Goal: Task Accomplishment & Management: Complete application form

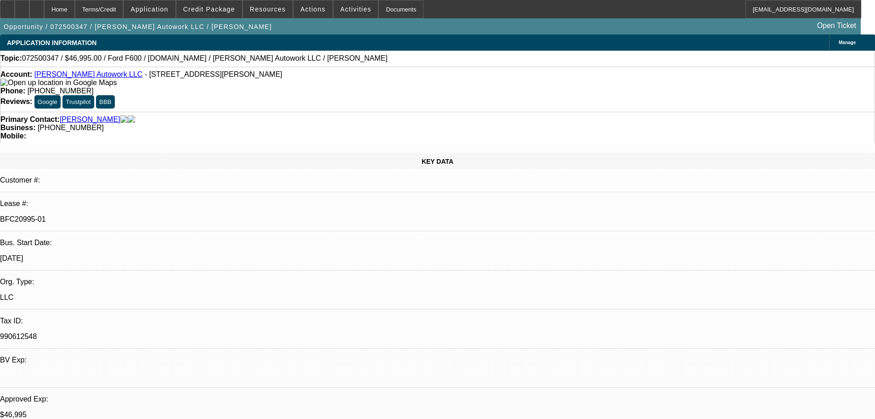
select select "0"
select select "2"
select select "0"
select select "6"
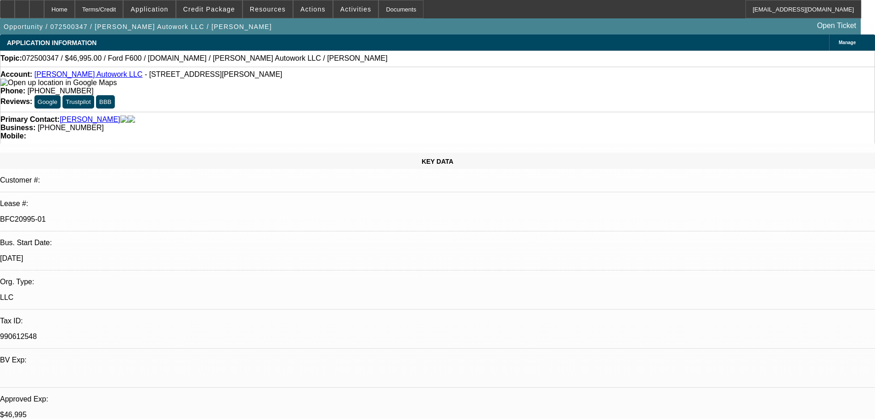
select select "0"
select select "2"
select select "0.1"
select select "4"
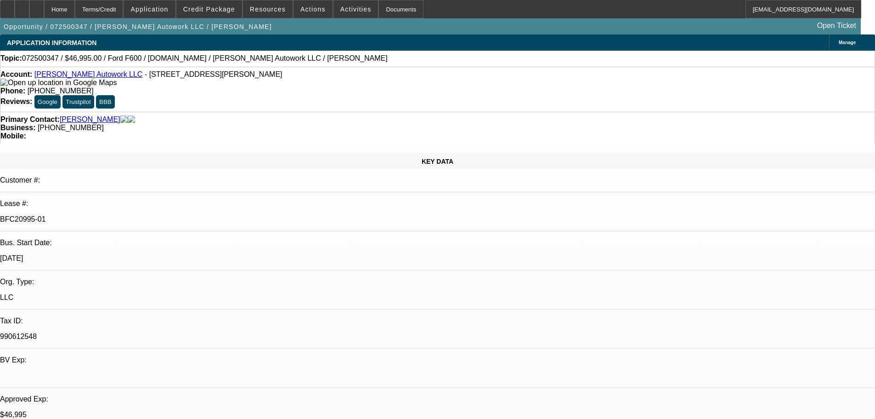
select select "0"
select select "2"
select select "0"
select select "6"
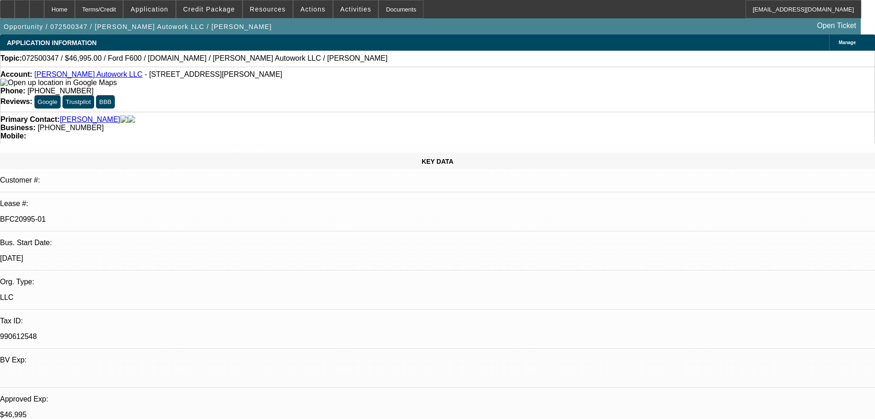
select select "0"
select select "2"
select select "0.1"
select select "4"
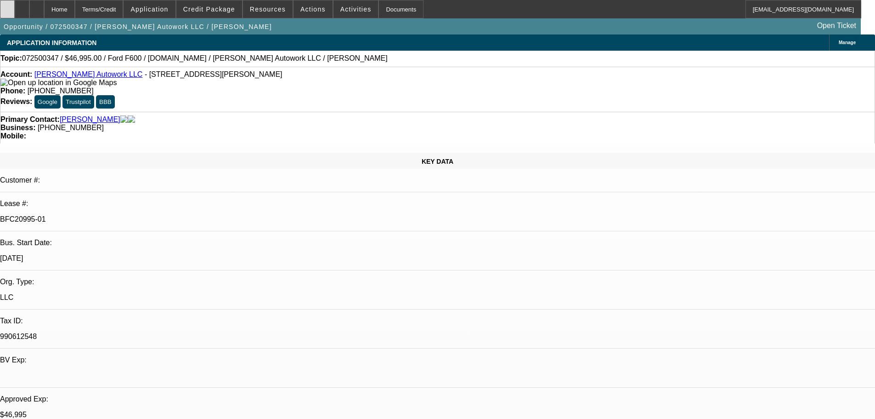
click at [15, 8] on div at bounding box center [7, 9] width 15 height 18
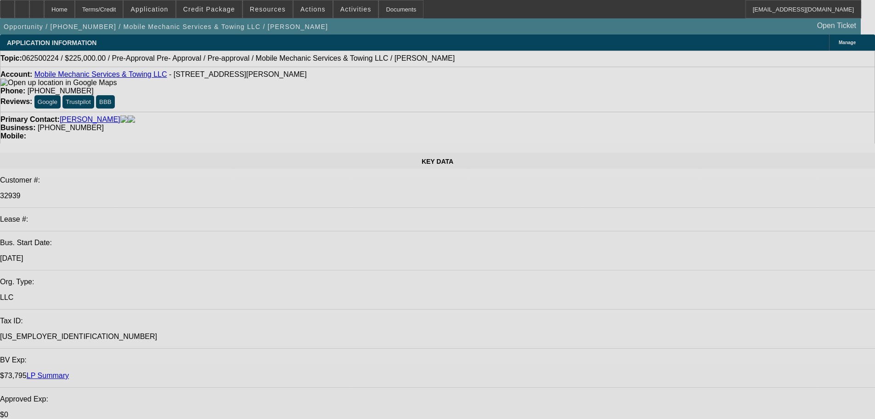
select select "0"
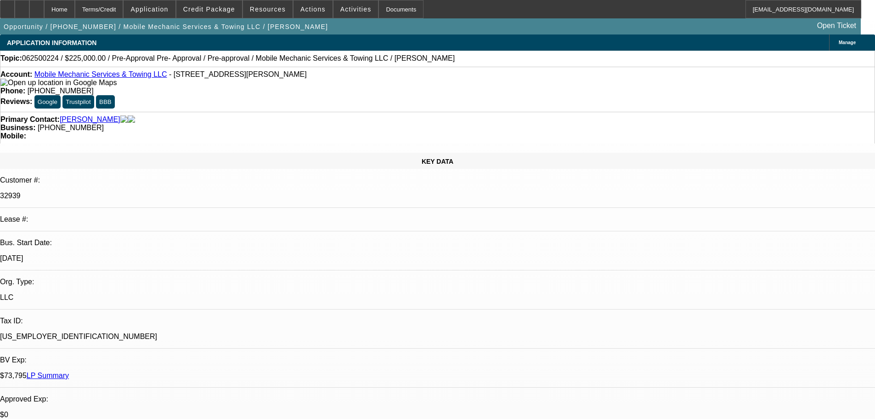
select select "0"
select select "0.1"
select select "4"
select select "0"
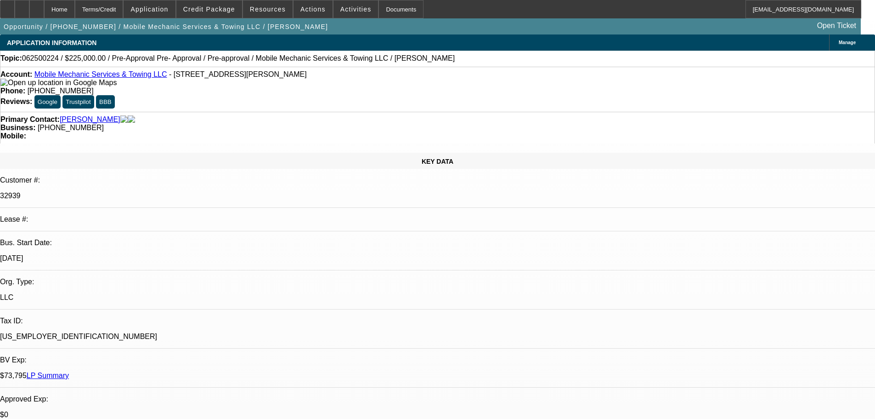
select select "0.1"
select select "4"
select select "0"
select select "2"
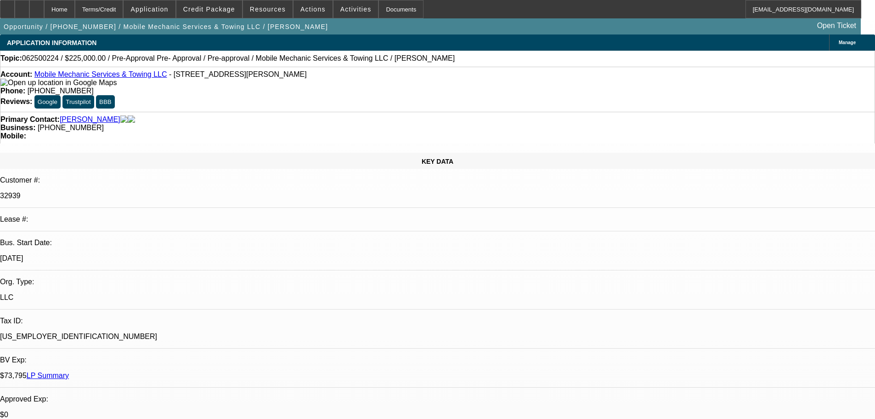
select select "0.1"
select select "4"
select select "0"
select select "2"
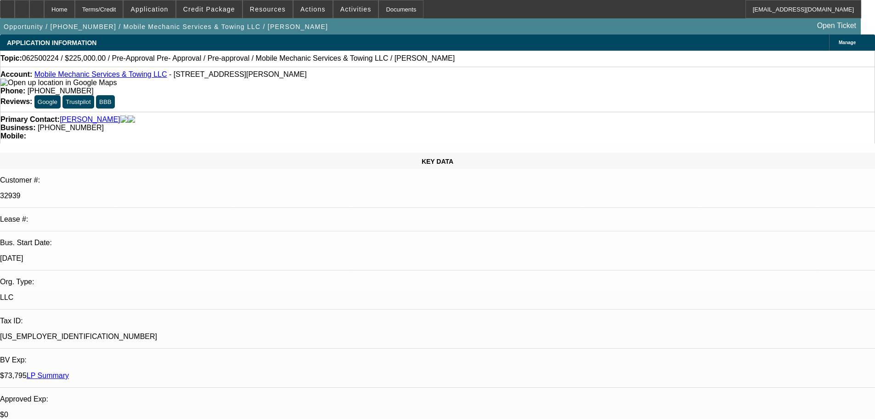
select select "0.1"
select select "4"
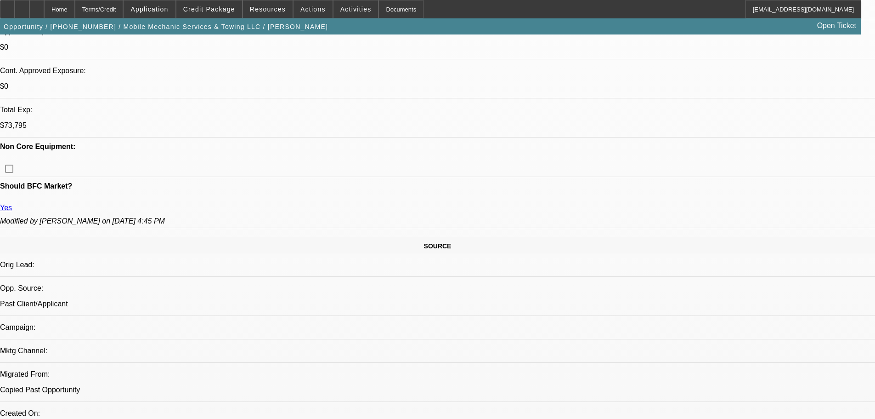
scroll to position [368, 0]
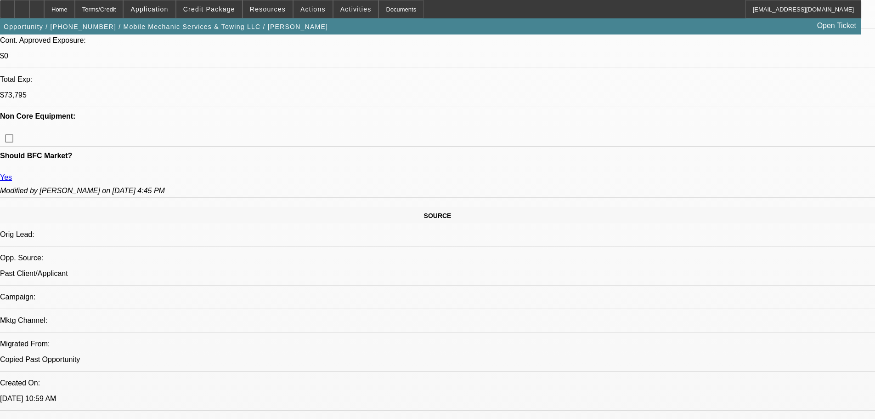
scroll to position [414, 0]
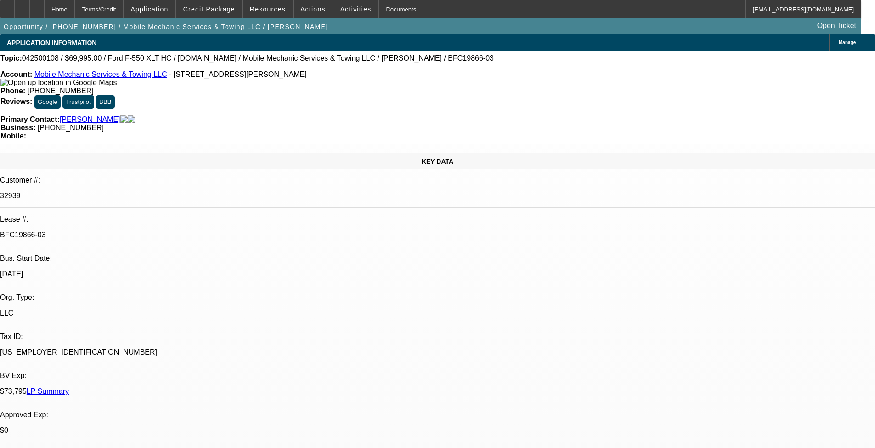
select select "0"
select select "2"
select select "0"
select select "6"
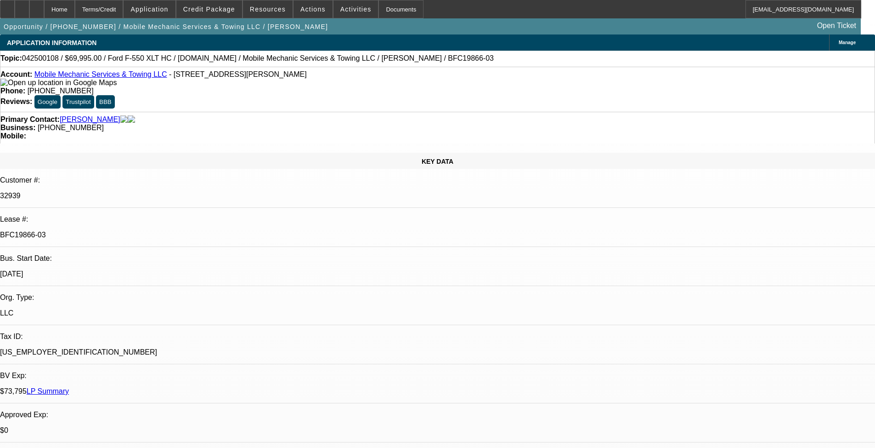
select select "0"
select select "2"
select select "0"
select select "6"
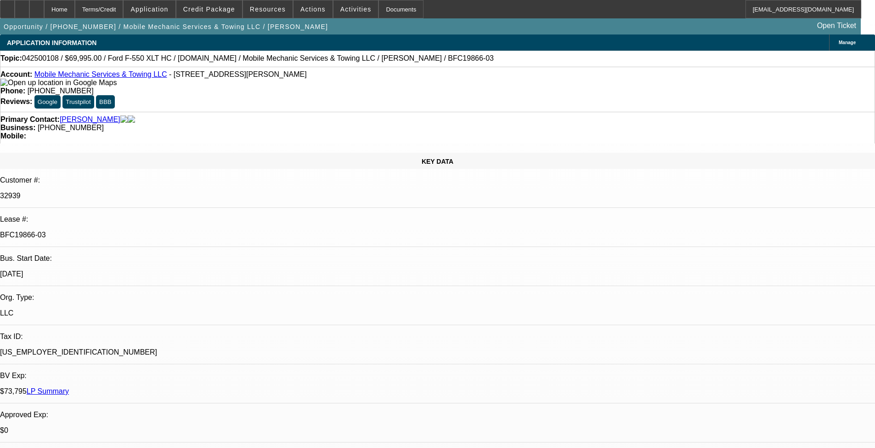
select select "0"
select select "2"
select select "0"
select select "6"
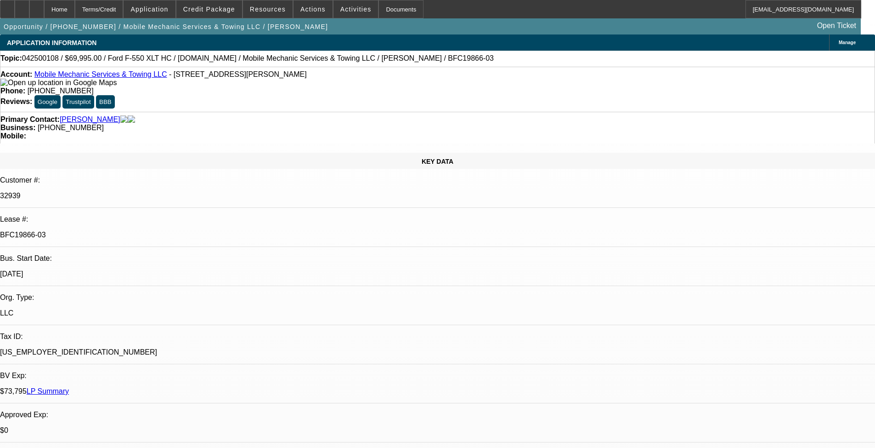
select select "0"
select select "2"
select select "0"
select select "6"
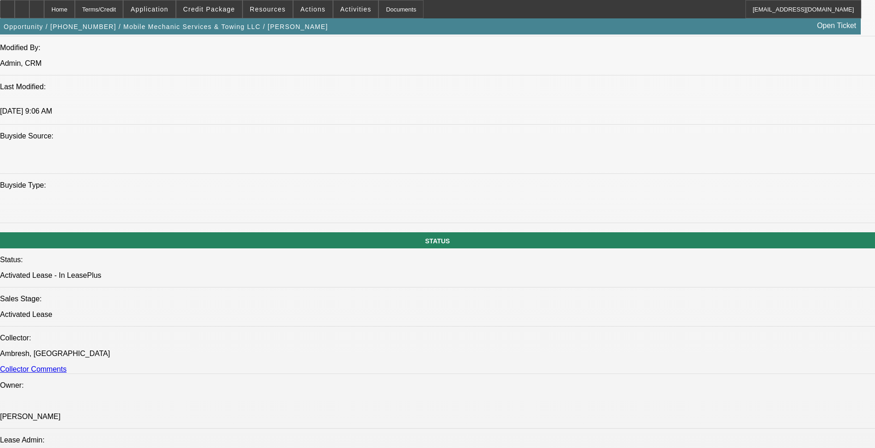
scroll to position [873, 0]
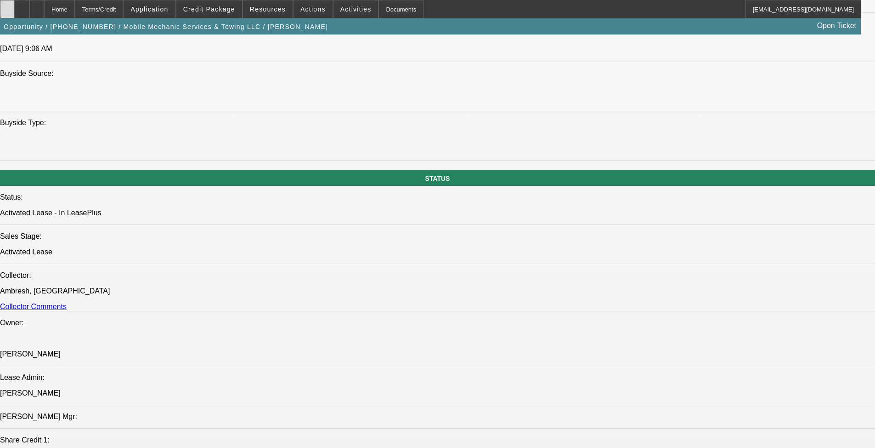
click at [15, 6] on div at bounding box center [7, 9] width 15 height 18
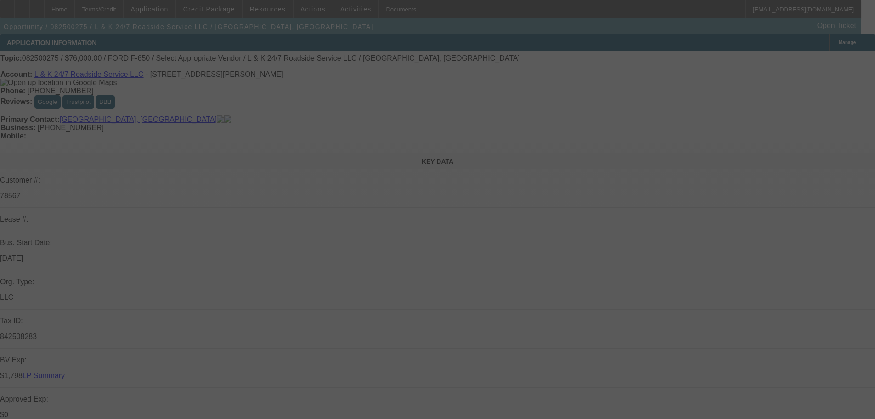
select select "0"
select select "2"
select select "0.1"
select select "4"
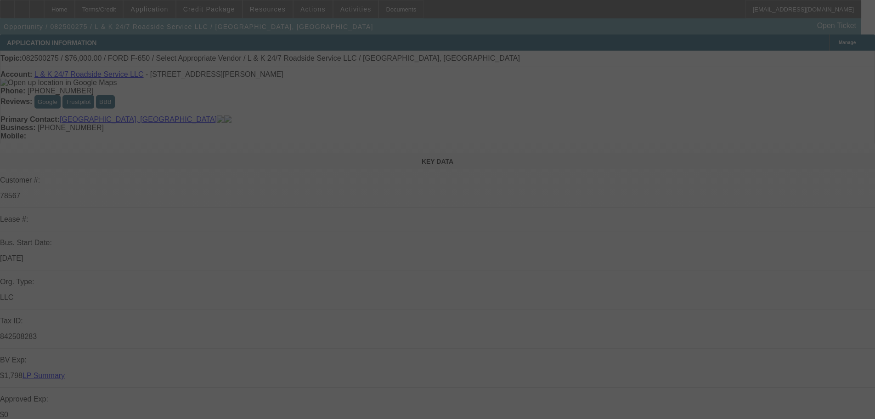
select select "0"
select select "2"
select select "0.1"
select select "4"
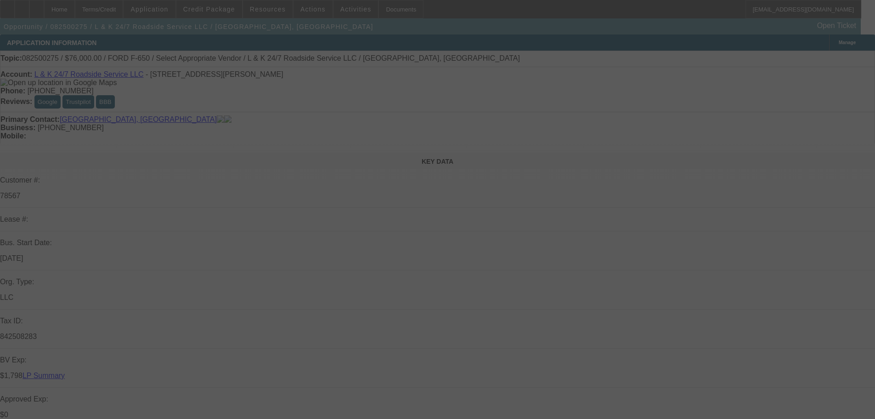
select select "0"
select select "2"
select select "0.1"
select select "4"
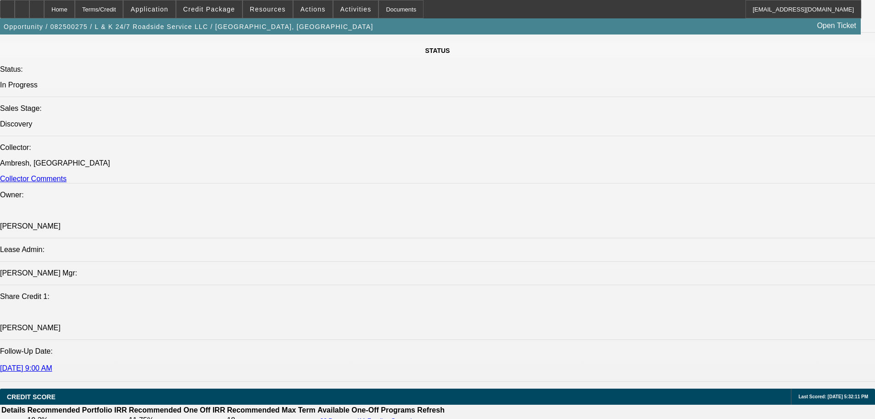
scroll to position [1149, 0]
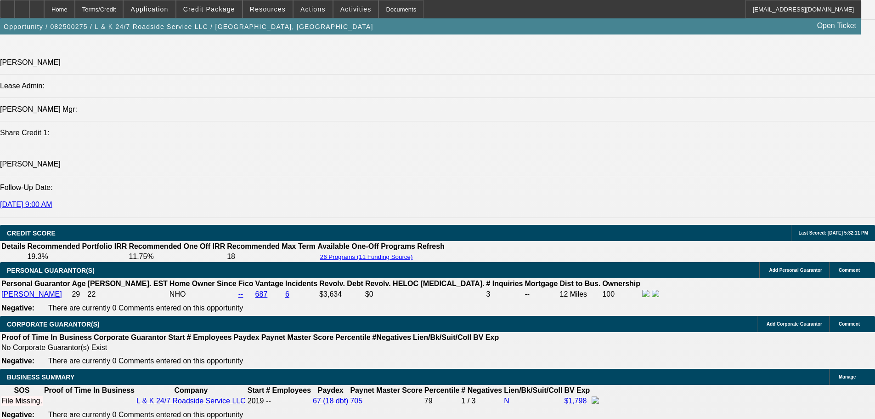
drag, startPoint x: 198, startPoint y: 299, endPoint x: 183, endPoint y: 299, distance: 14.7
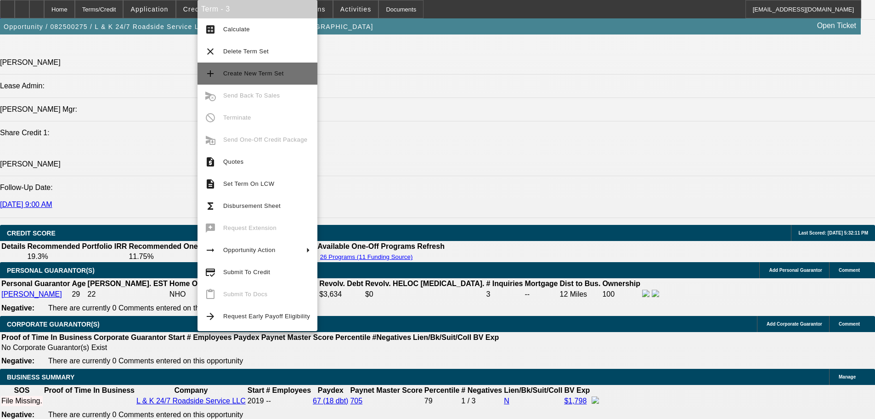
click at [264, 73] on span "Create New Term Set" at bounding box center [253, 73] width 61 height 7
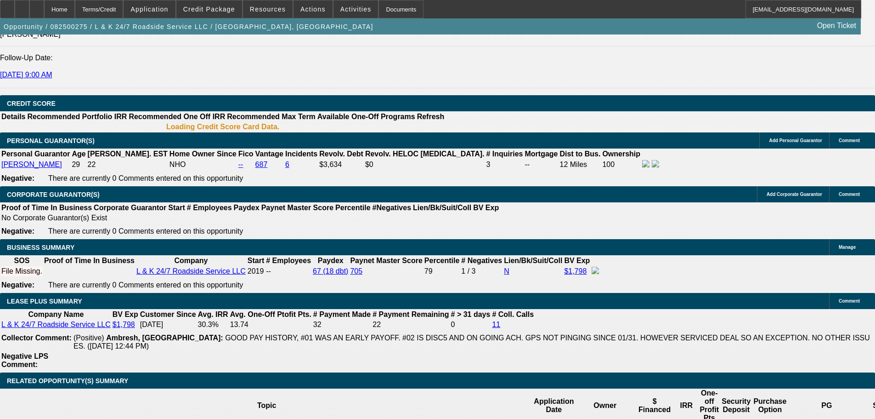
select select "0"
select select "2"
select select "0.1"
select select "4"
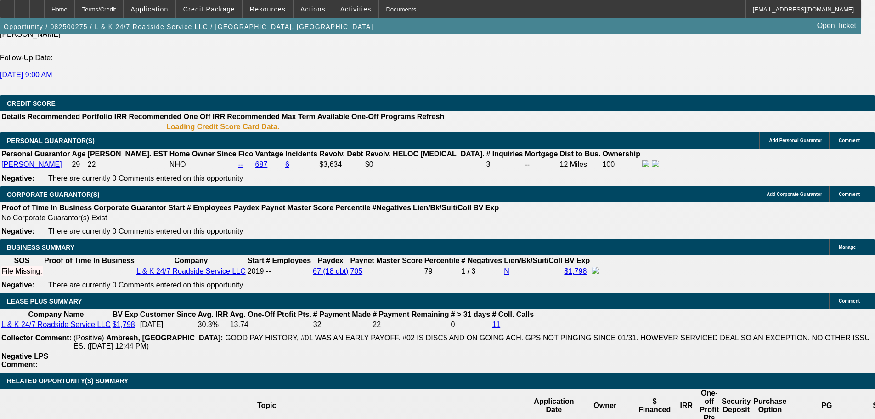
select select "0"
select select "2"
select select "0.1"
select select "4"
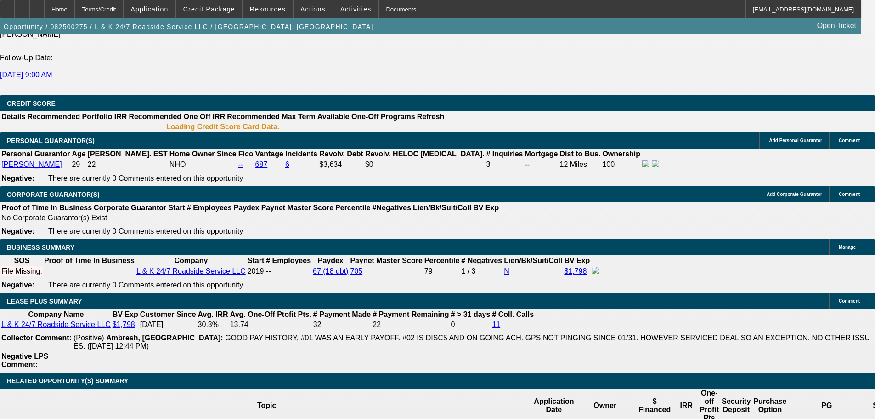
select select "0"
select select "2"
select select "0.1"
select select "4"
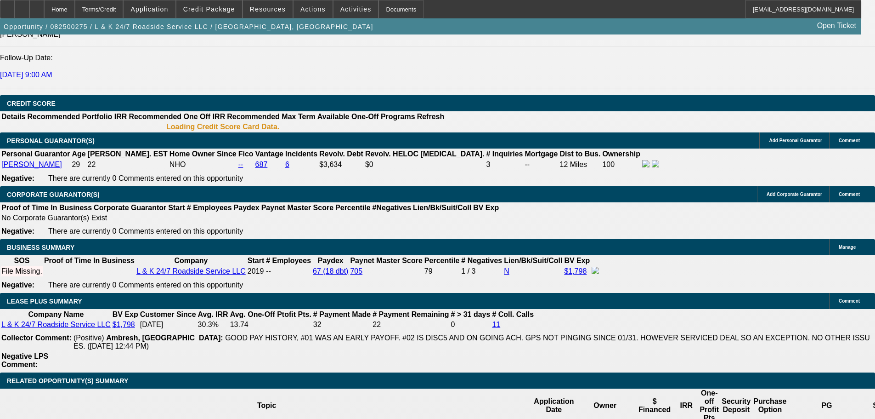
select select "0"
select select "2"
select select "0.1"
select select "4"
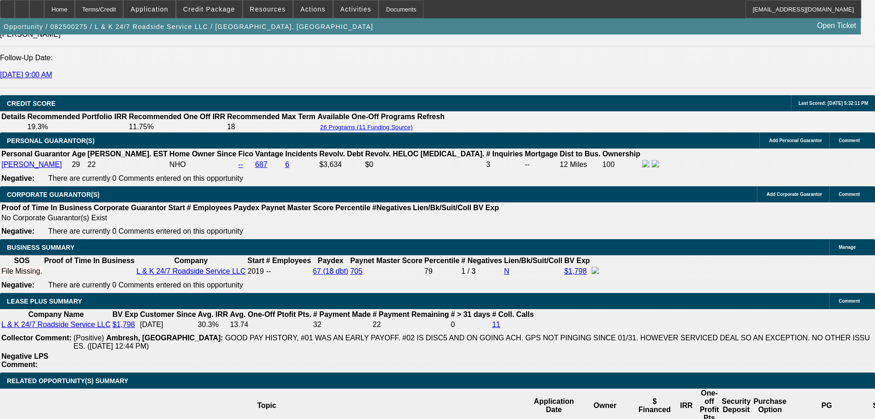
scroll to position [1275, 0]
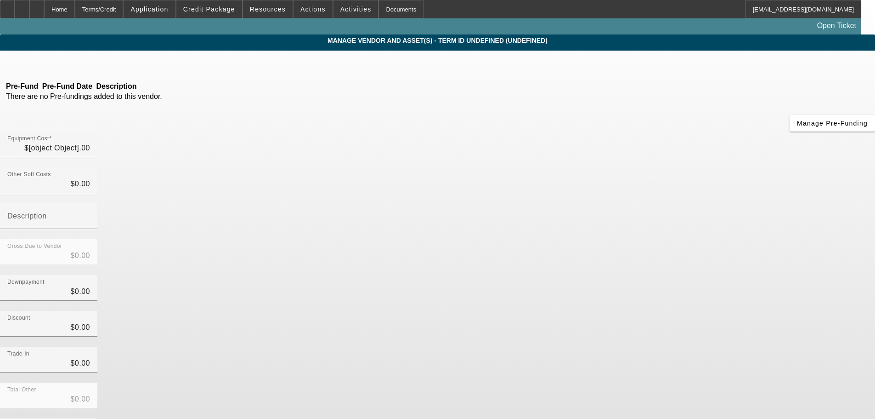
type input "$100,000.00"
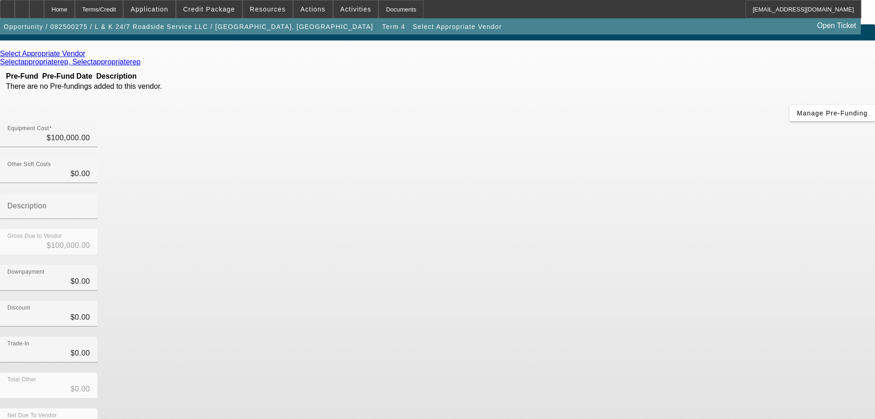
scroll to position [12, 0]
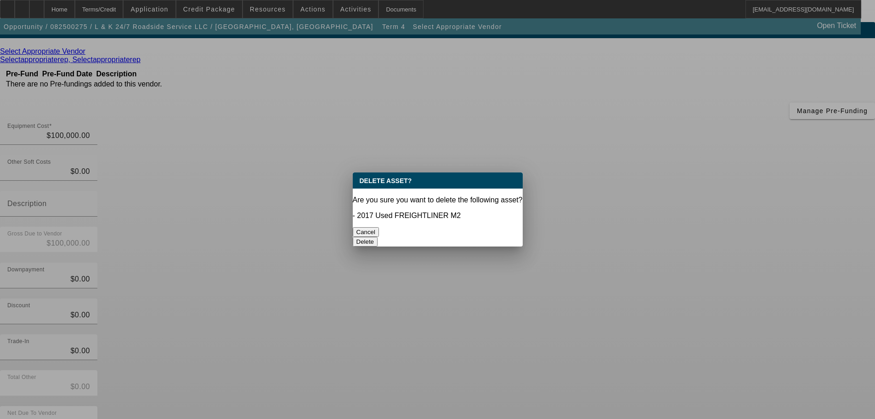
scroll to position [0, 0]
click at [378, 237] on button "Delete" at bounding box center [365, 242] width 25 height 10
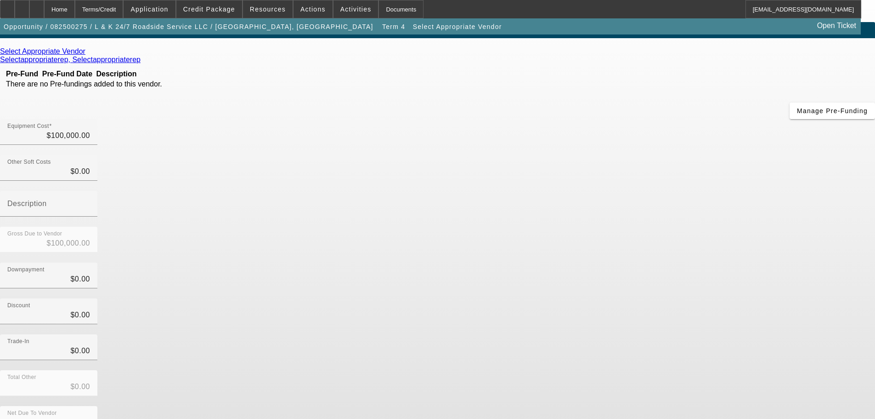
scroll to position [12, 0]
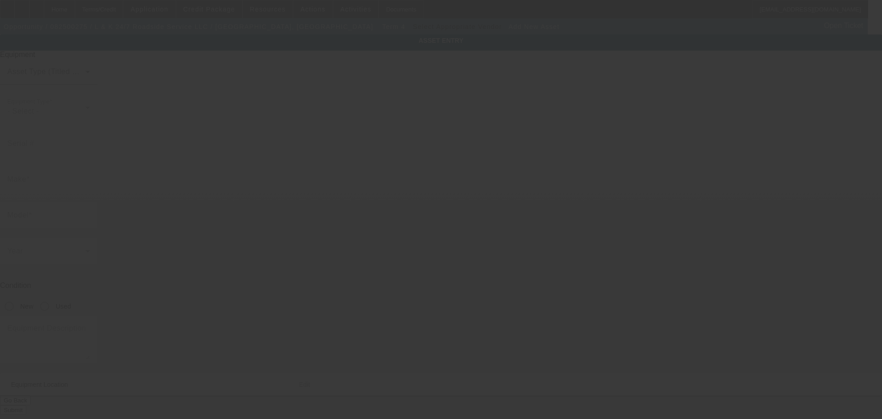
type input "[STREET_ADDRESS][PERSON_NAME]"
type input "Cherokee"
type input "35616"
type input "Tishomingo"
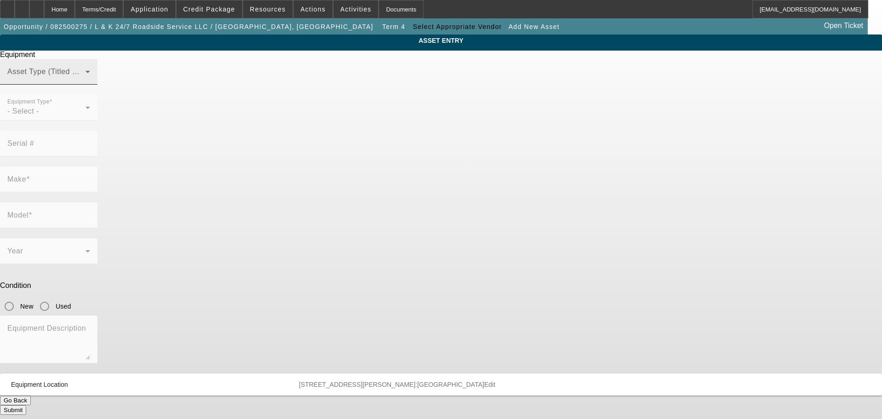
click at [85, 81] on span at bounding box center [46, 75] width 78 height 11
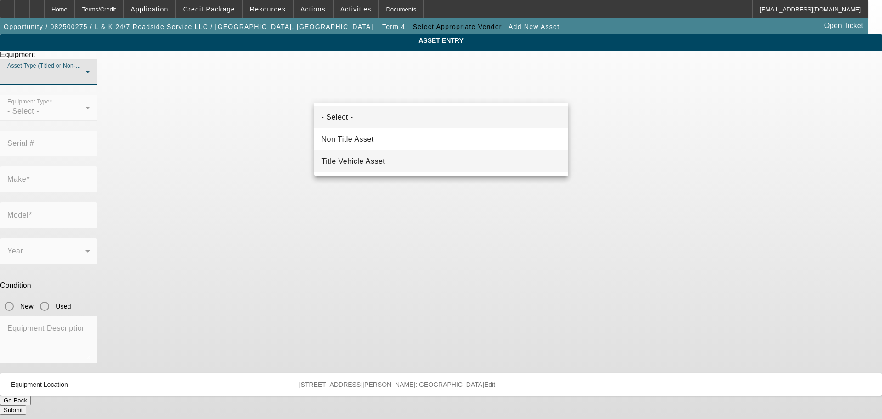
click at [397, 158] on mat-option "Title Vehicle Asset" at bounding box center [441, 161] width 254 height 22
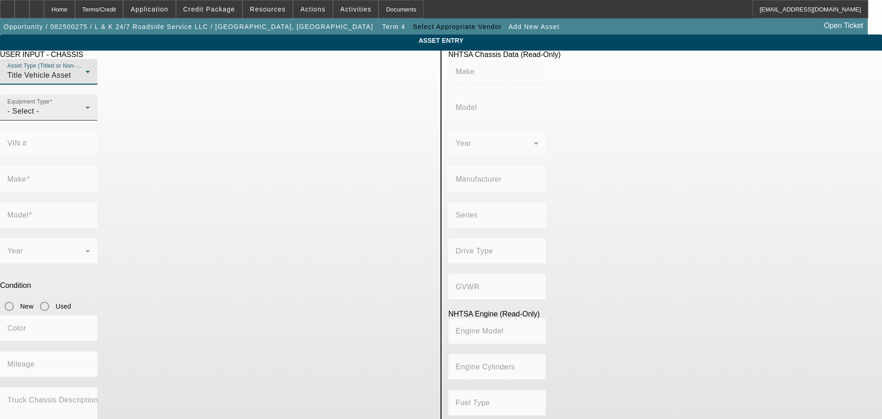
click at [90, 120] on div "Equipment Type - Select -" at bounding box center [48, 108] width 83 height 26
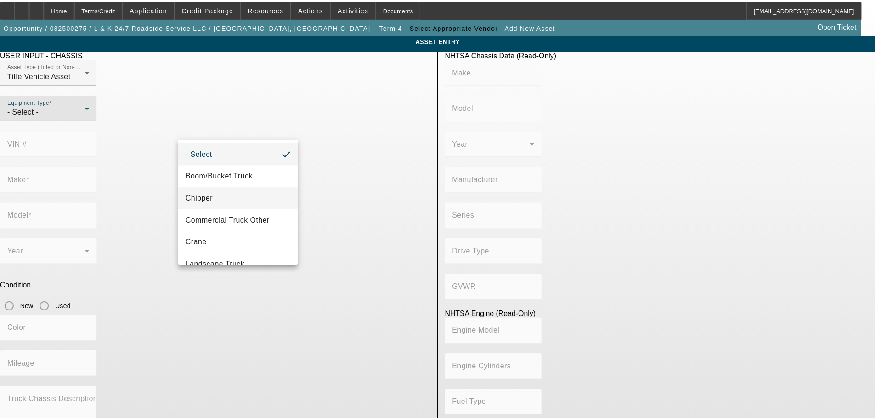
scroll to position [102, 0]
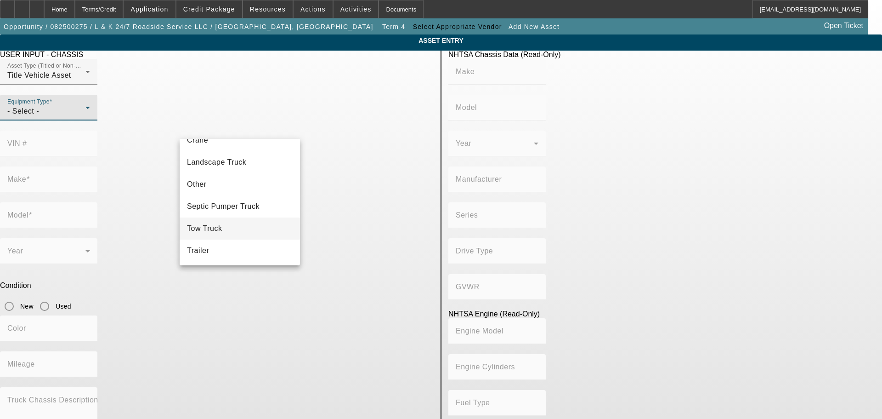
click at [235, 228] on mat-option "Tow Truck" at bounding box center [240, 228] width 120 height 22
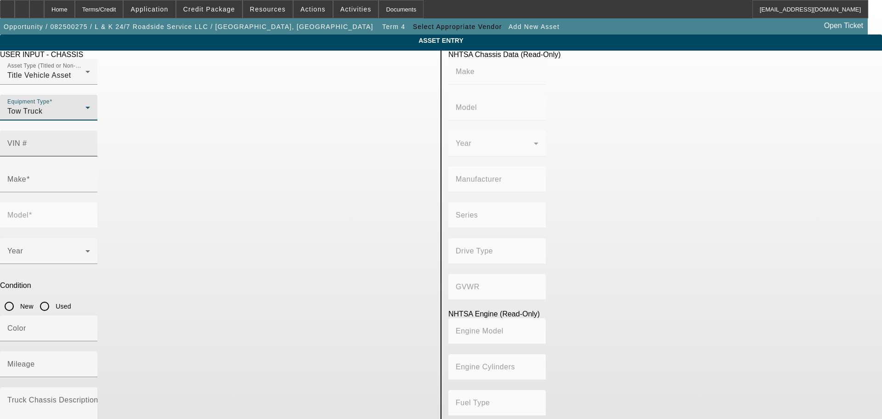
click at [27, 139] on mat-label "VIN #" at bounding box center [17, 143] width 20 height 8
click at [90, 142] on input "VIN #" at bounding box center [48, 147] width 83 height 11
type input "1m2mdbaa7ns004742"
type input "[PERSON_NAME]"
type input "MD"
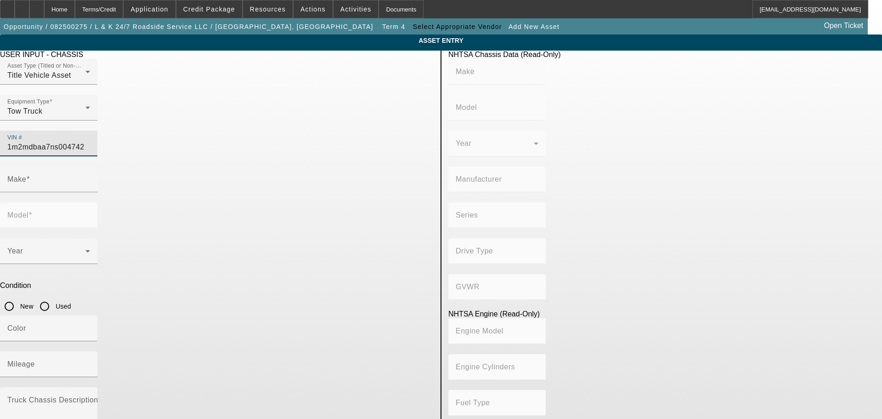
type input "[PERSON_NAME] TRUCKS INC."
type input "4x2"
type input "Class 6: 19,501 - 26,000 lb (8,845 - 11,794 kg)"
type input "ISB"
type input "6"
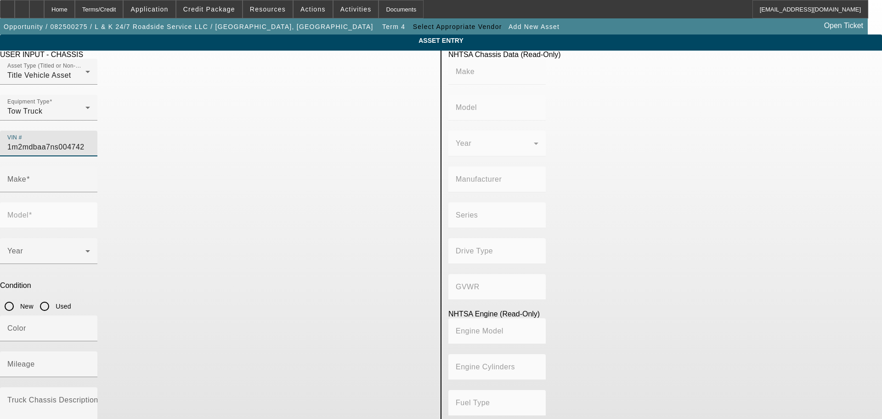
type input "Diesel"
type input "408.85908543470"
type input "6.7"
type input "[PERSON_NAME]"
type input "MD"
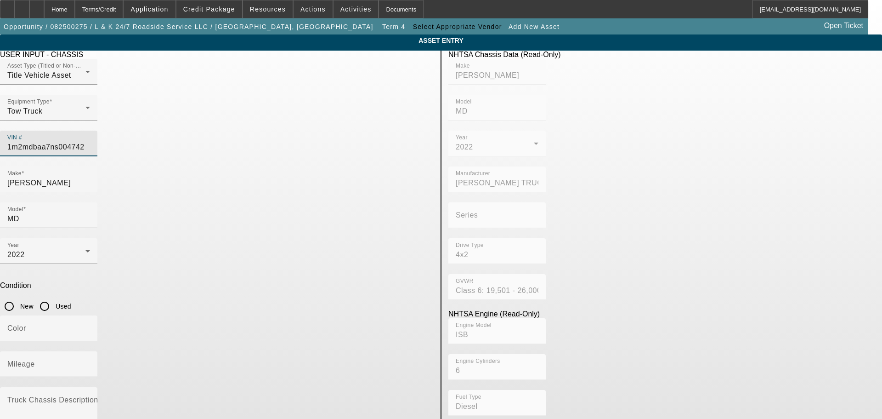
type input "[US_VEHICLE_IDENTIFICATION_NUMBER]"
click at [54, 297] on input "Used" at bounding box center [44, 306] width 18 height 18
radio input "true"
type input "[PERSON_NAME]"
type input "MD"
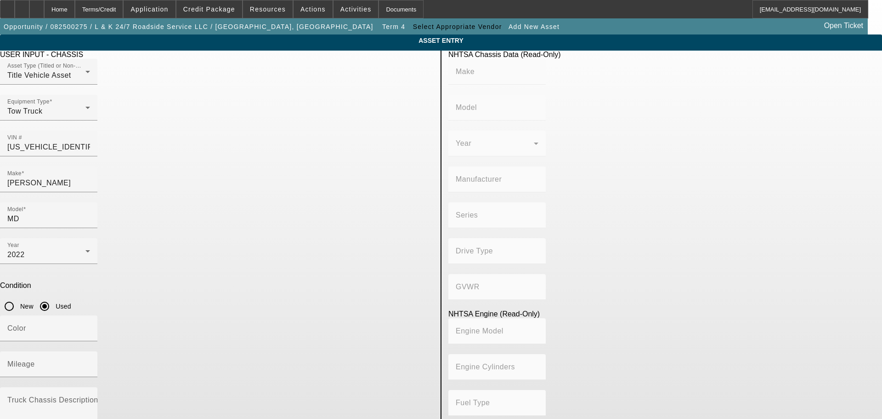
type input "[PERSON_NAME] TRUCKS INC."
type input "4x2"
type input "Class 6: 19,501 - 26,000 lb (8,845 - 11,794 kg)"
type input "ISB"
type input "6"
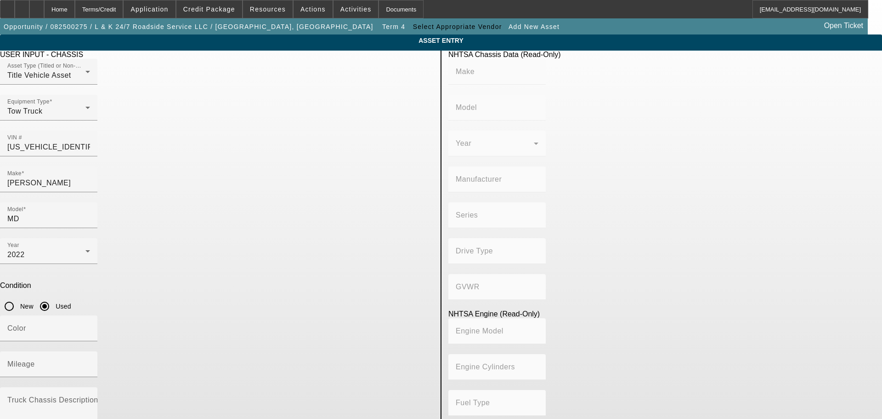
type input "Diesel"
type input "408.85908543470"
type input "6.7"
click at [35, 360] on mat-label "Mileage" at bounding box center [21, 364] width 28 height 8
click at [90, 362] on input "Mileage" at bounding box center [48, 367] width 83 height 11
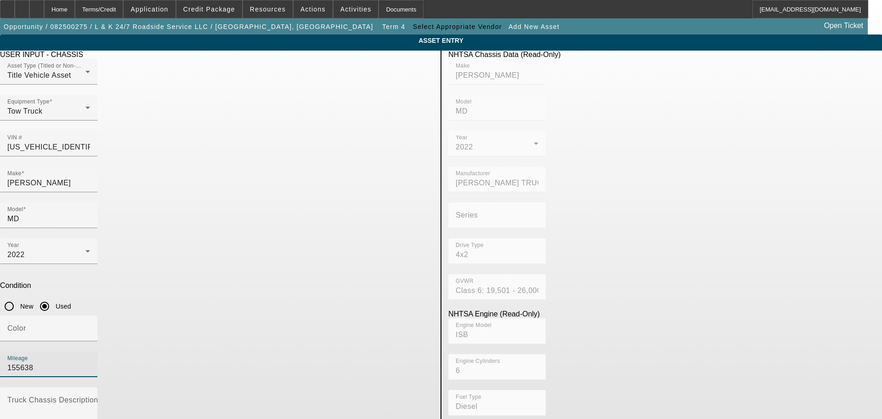
type input "155638"
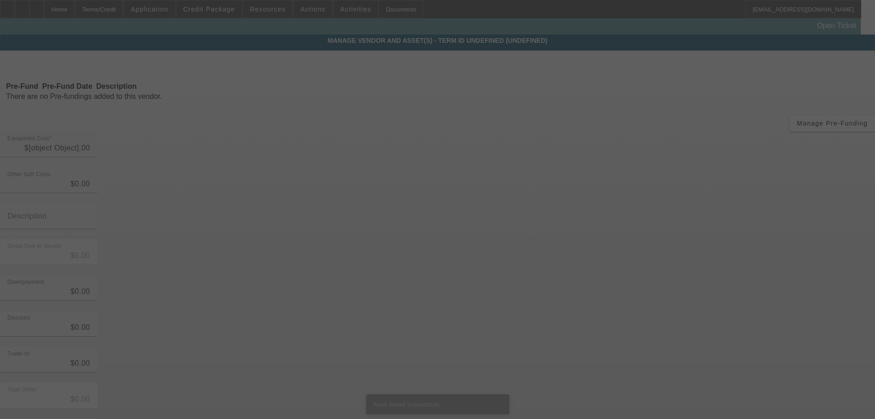
type input "$100,000.00"
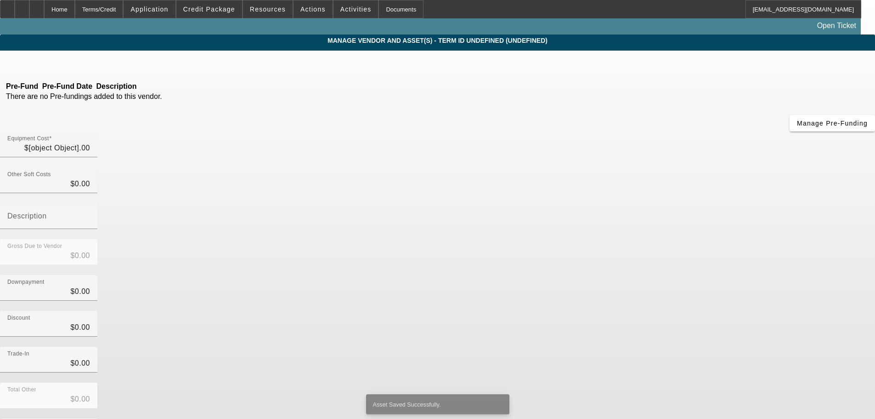
type input "$100,000.00"
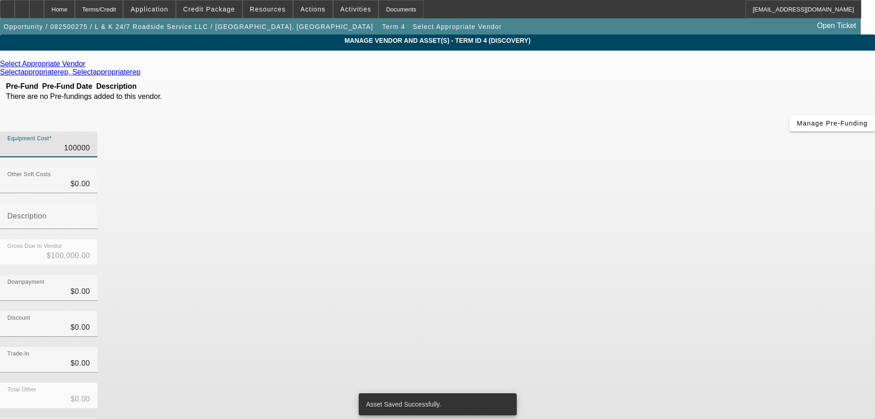
drag, startPoint x: 505, startPoint y: 81, endPoint x: 584, endPoint y: 84, distance: 79.5
click at [581, 131] on div "Equipment Cost 100000" at bounding box center [437, 149] width 875 height 36
type input "7"
type input "$7.00"
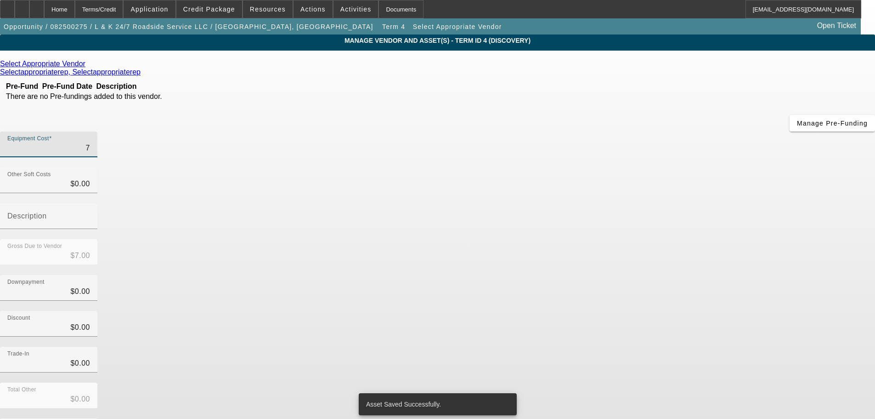
type input "70"
type input "$70.00"
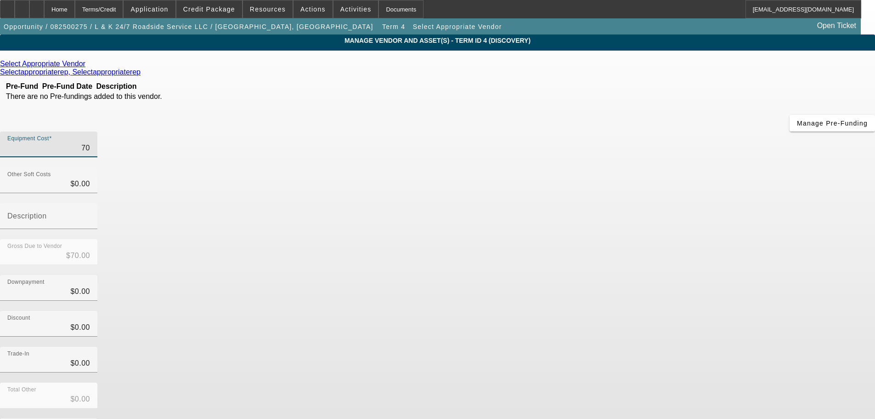
type input "700"
type input "$700.00"
type input "7000"
type input "$7,000.00"
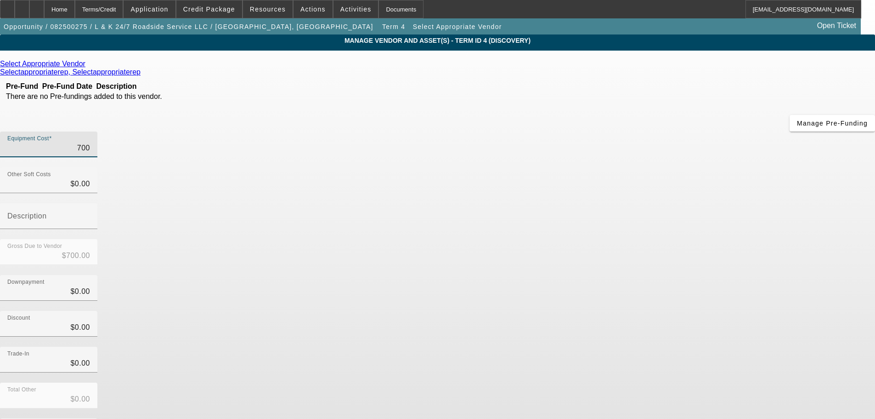
type input "$7,000.00"
type input "70000"
type input "$70,000.00"
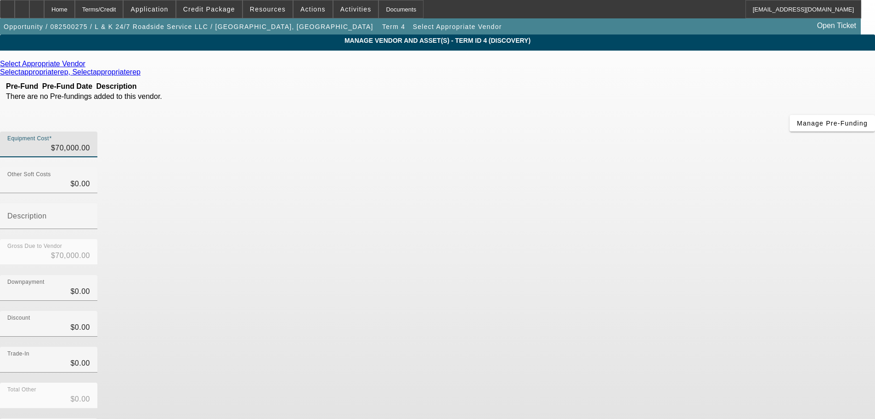
click at [640, 311] on div "Discount $0.00" at bounding box center [437, 329] width 875 height 36
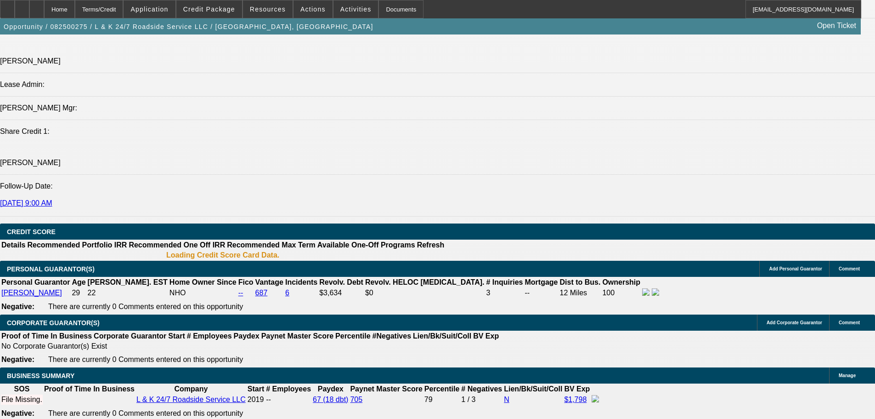
select select "0"
select select "2"
select select "0.1"
select select "4"
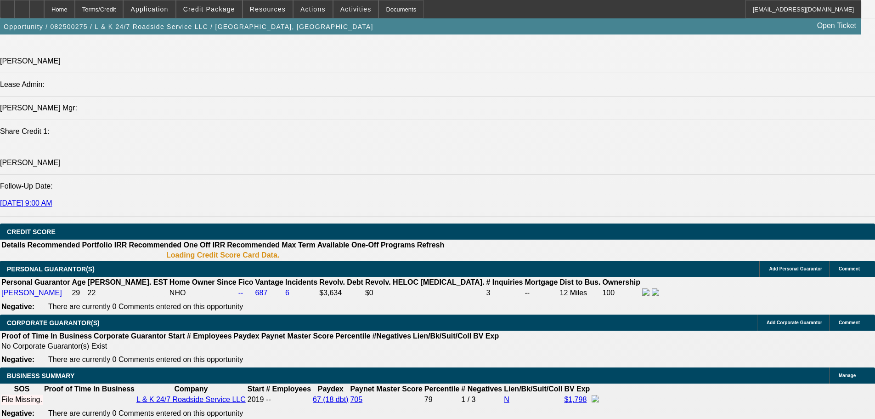
select select "0"
select select "2"
select select "0.1"
select select "4"
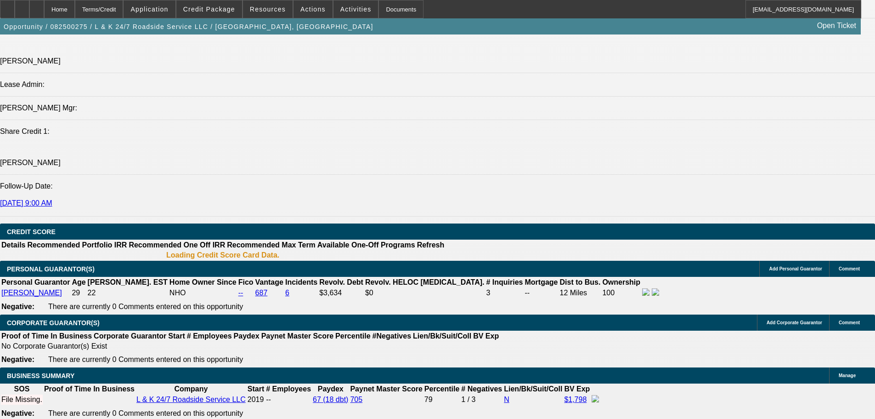
select select "0"
select select "2"
select select "0.1"
select select "4"
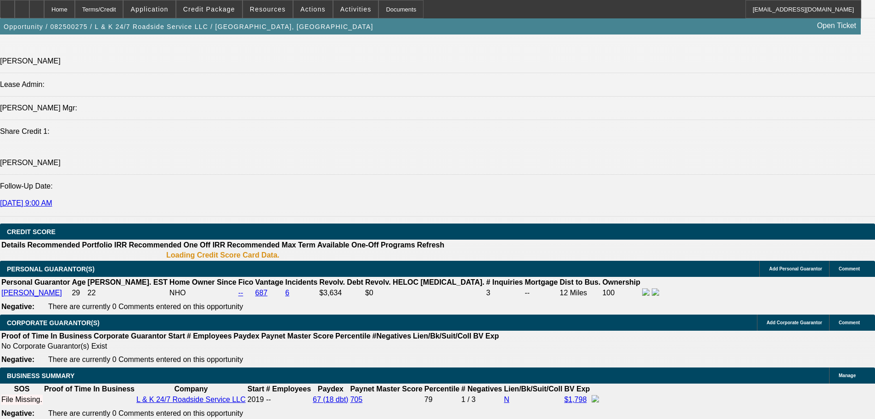
select select "0"
select select "2"
select select "0.1"
select select "4"
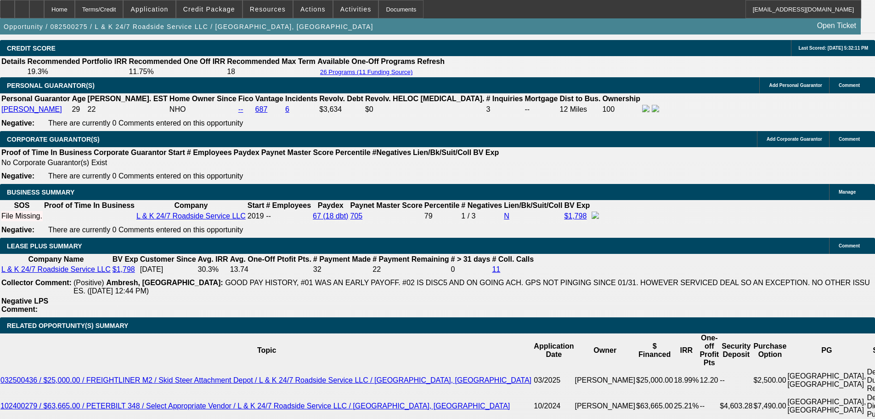
scroll to position [1354, 0]
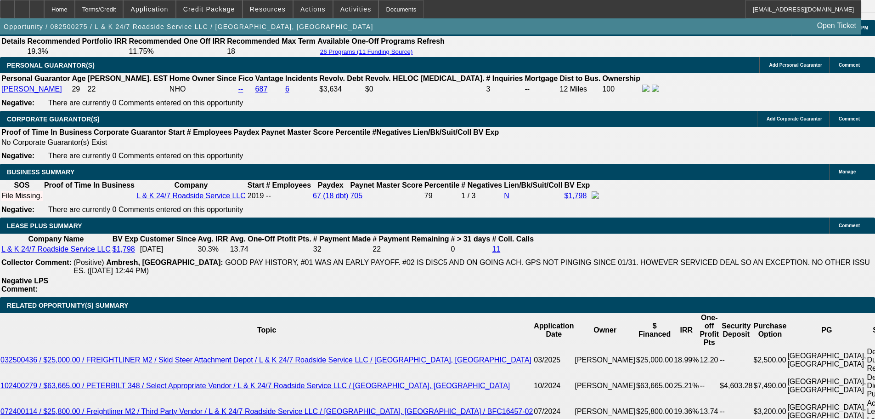
drag, startPoint x: 179, startPoint y: 224, endPoint x: 200, endPoint y: 227, distance: 21.5
type input "4"
type input "UNKNOWN"
type input "$13,949.20"
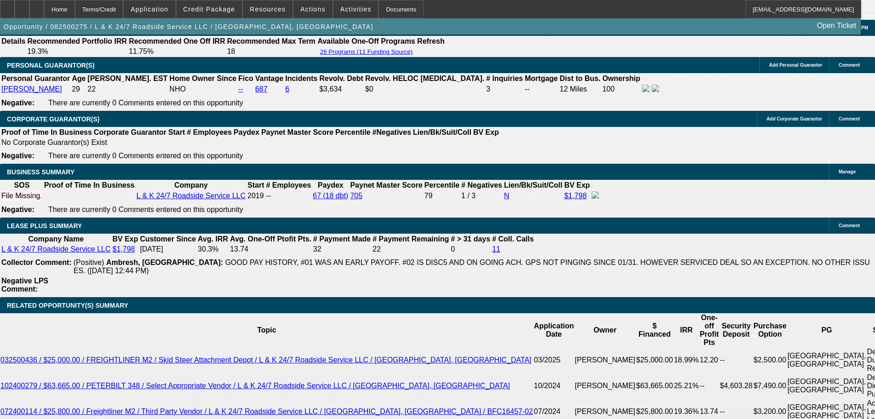
scroll to position [1384, 0]
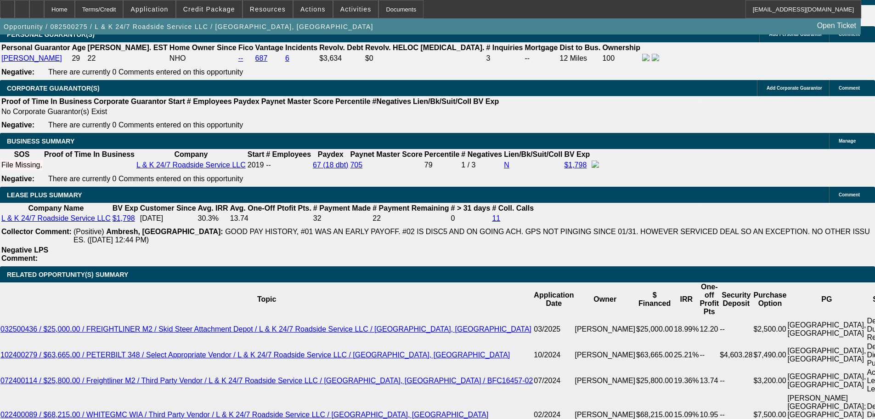
type input "5"
type input "54"
type input "$3.04"
type input "54"
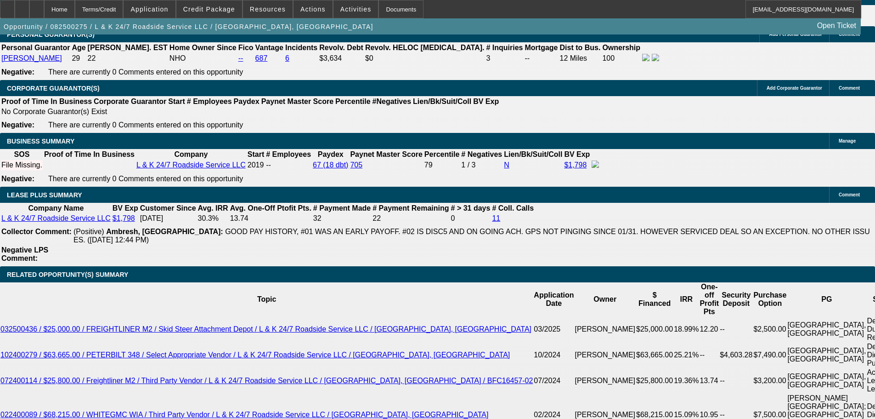
type input "7"
type input "$1,190.29"
type input "7.5"
type input "$1,203.19"
type input "7.5"
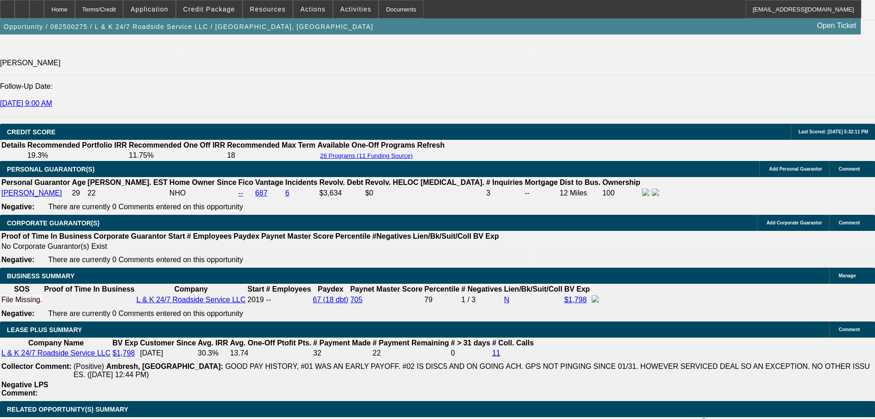
scroll to position [1339, 0]
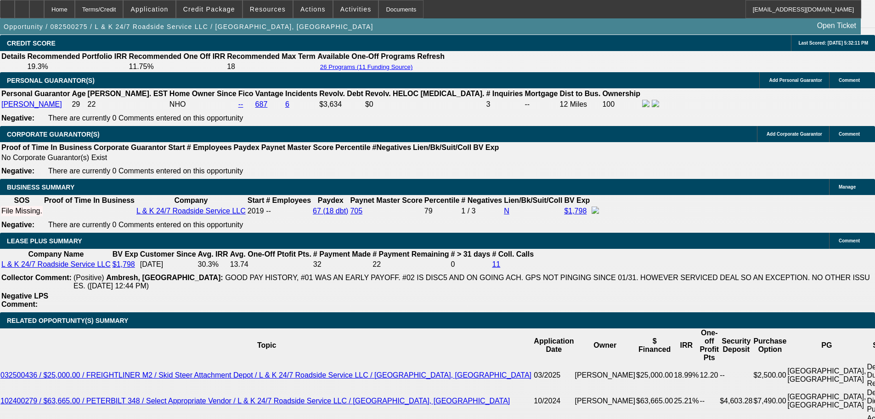
drag, startPoint x: 182, startPoint y: 268, endPoint x: 210, endPoint y: 270, distance: 27.2
type input "48"
type input "$1,329.84"
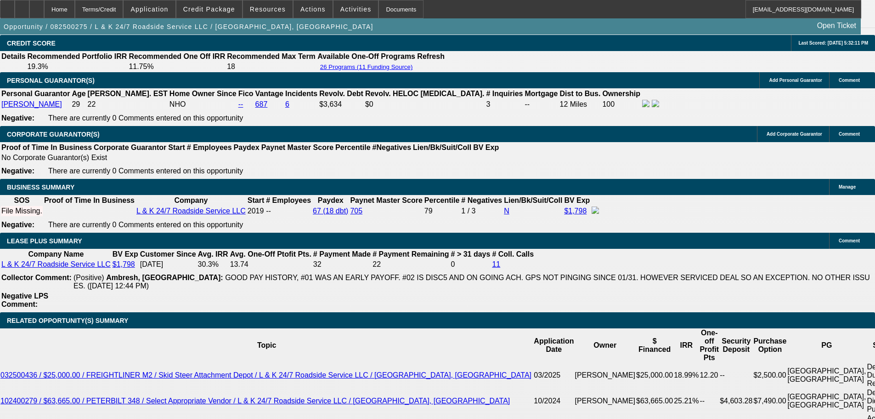
drag, startPoint x: 195, startPoint y: 270, endPoint x: 225, endPoint y: 270, distance: 29.9
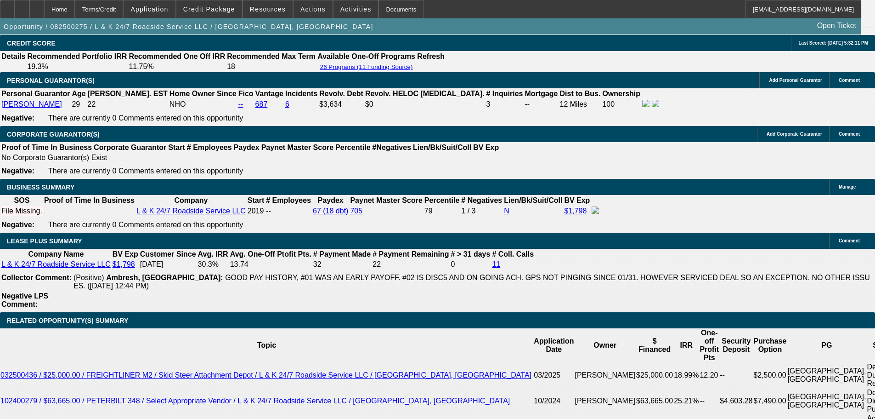
drag, startPoint x: 179, startPoint y: 271, endPoint x: 199, endPoint y: 271, distance: 20.7
type input "5"
type input "$11,207.11"
type input "52"
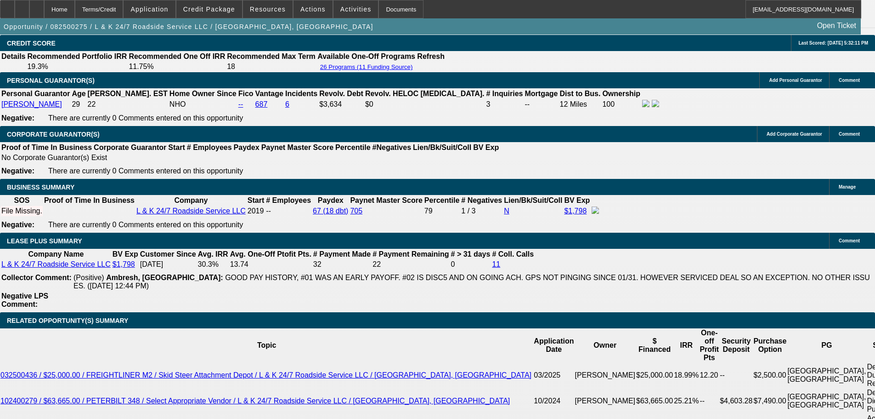
type input "$1,242.13"
type input "52"
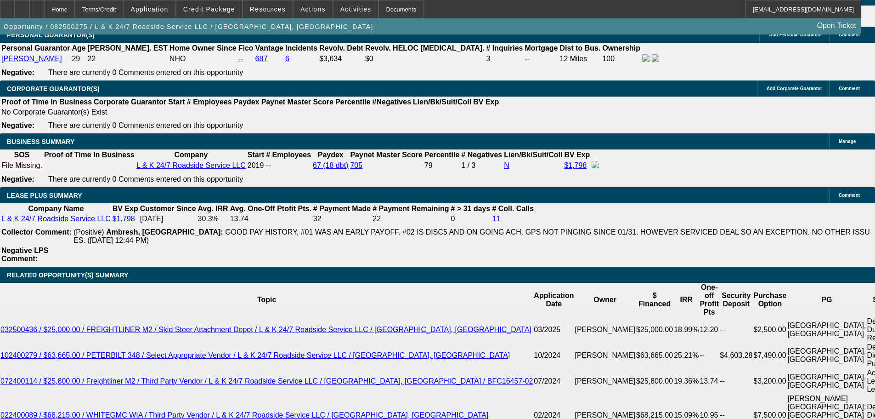
scroll to position [1384, 0]
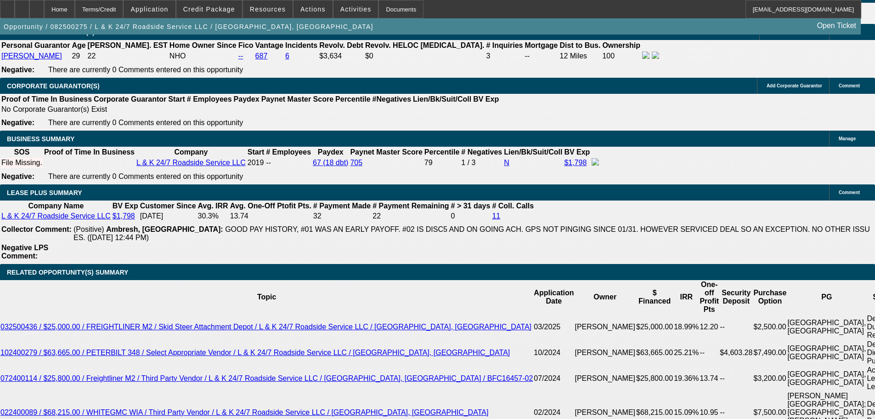
scroll to position [1293, 0]
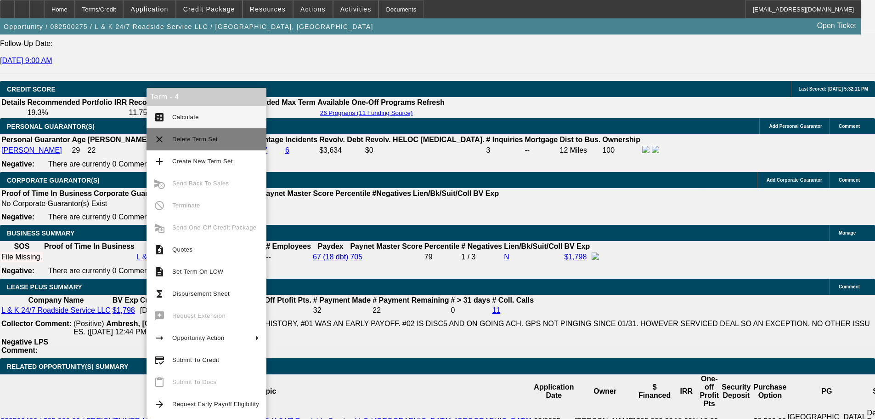
click at [195, 116] on span "Calculate" at bounding box center [185, 116] width 27 height 7
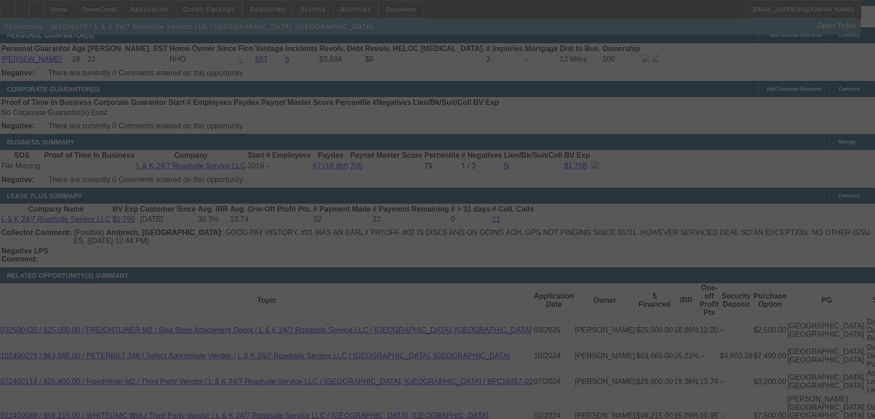
scroll to position [1384, 0]
select select "0"
select select "2"
select select "0.1"
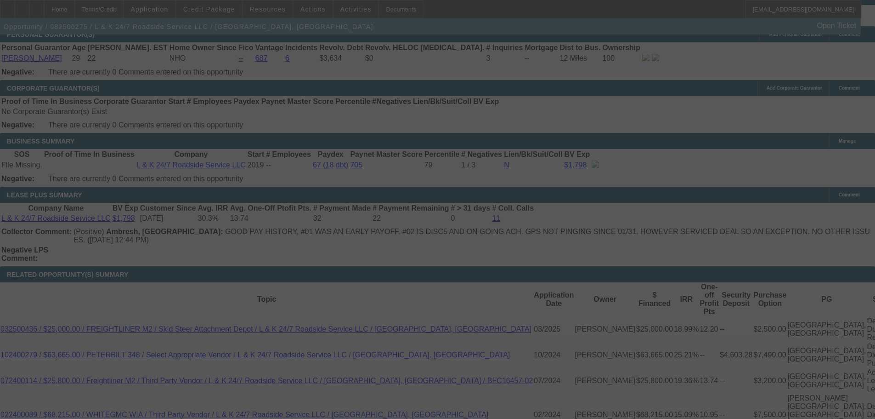
select select "4"
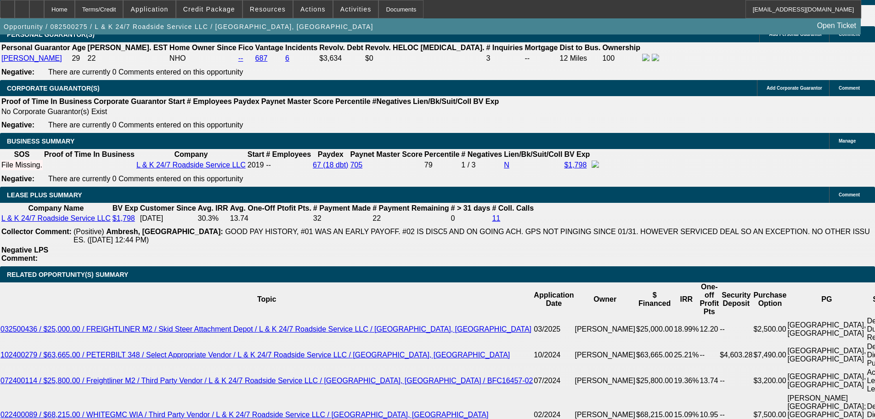
drag, startPoint x: 177, startPoint y: 222, endPoint x: 210, endPoint y: 227, distance: 32.9
type input "5"
type input "UNKNOWN"
type input "50"
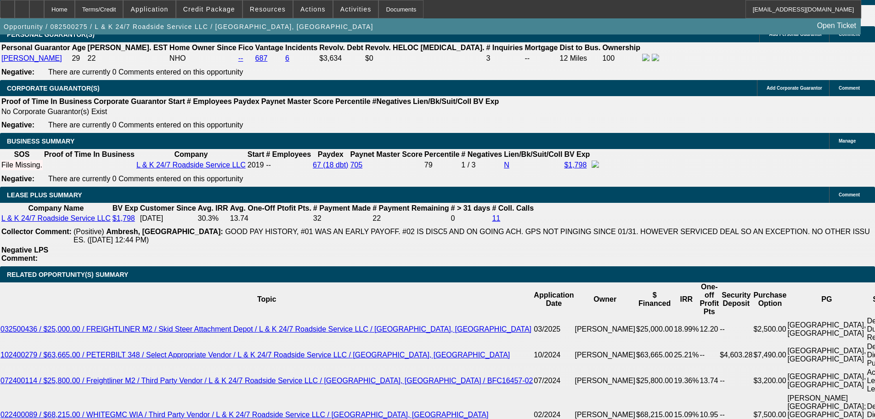
type input "$1,284.22"
type input "50"
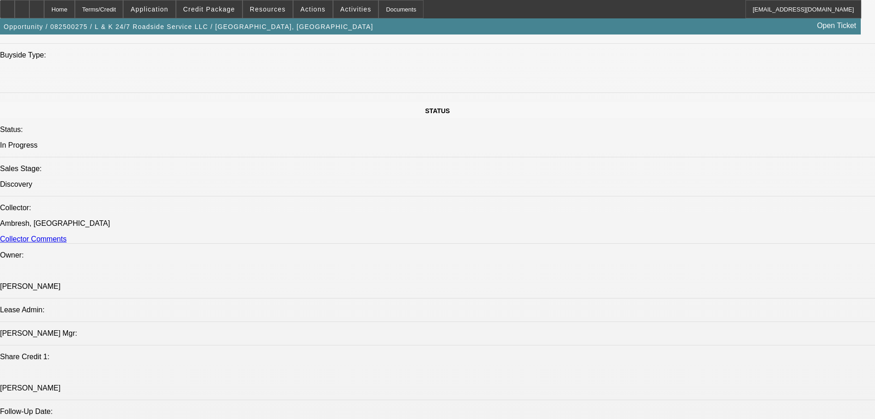
scroll to position [557, 0]
